Goal: Consume media (video, audio): Consume media (video, audio)

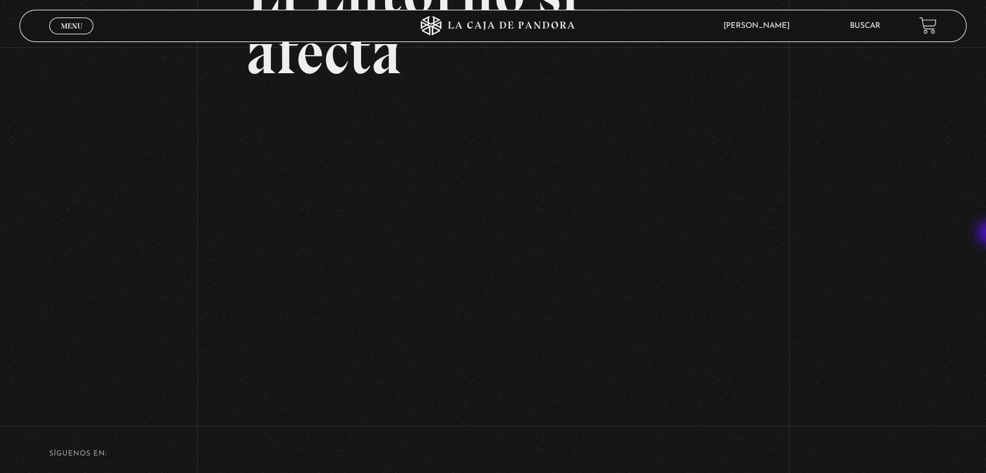
scroll to position [154, 0]
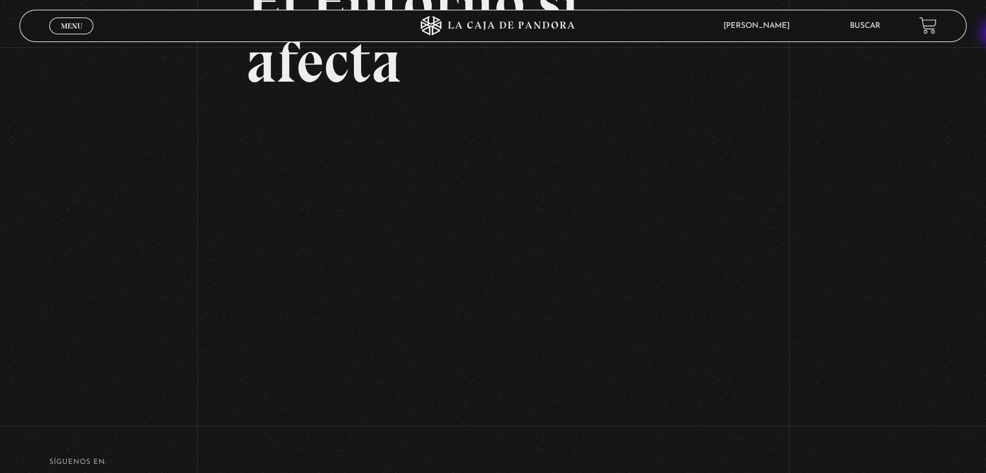
scroll to position [154, 0]
